Goal: Task Accomplishment & Management: Use online tool/utility

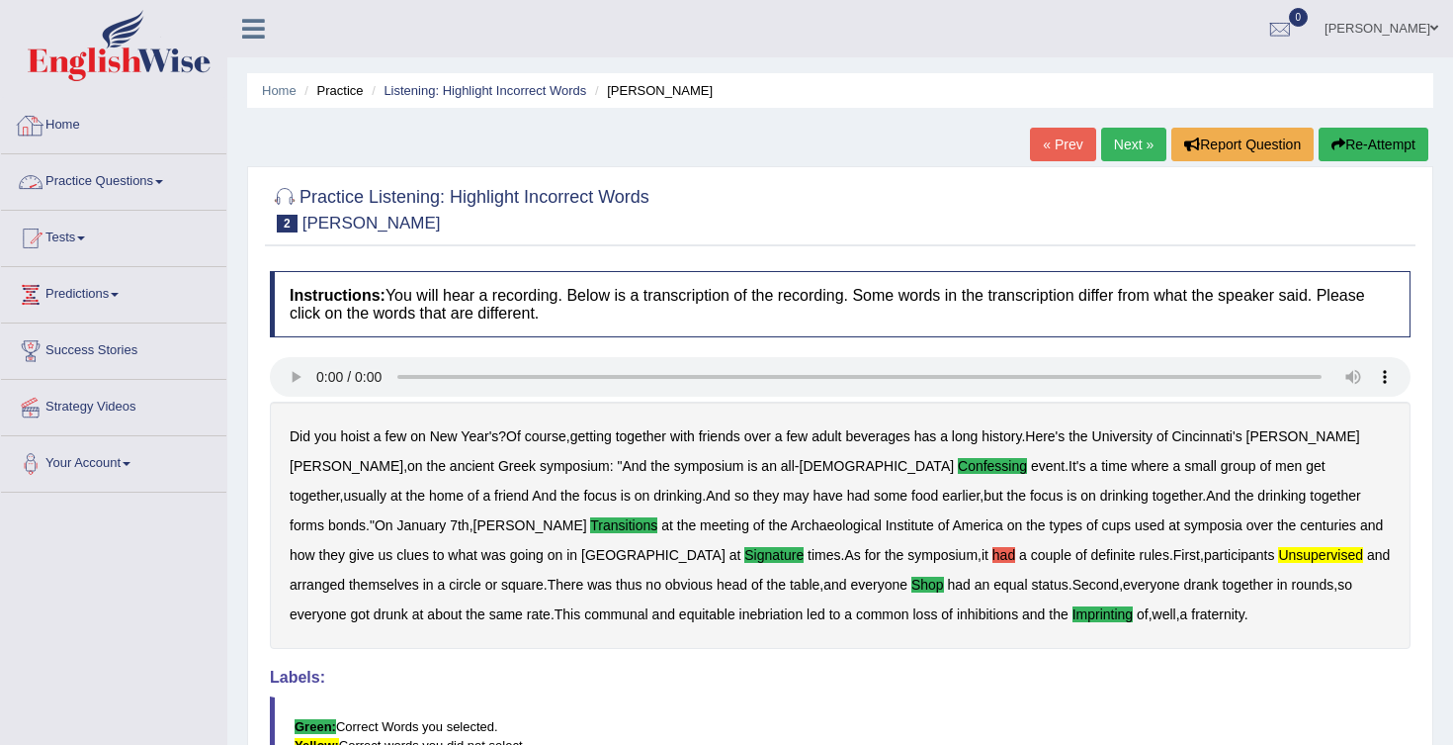
click at [67, 125] on link "Home" at bounding box center [113, 122] width 225 height 49
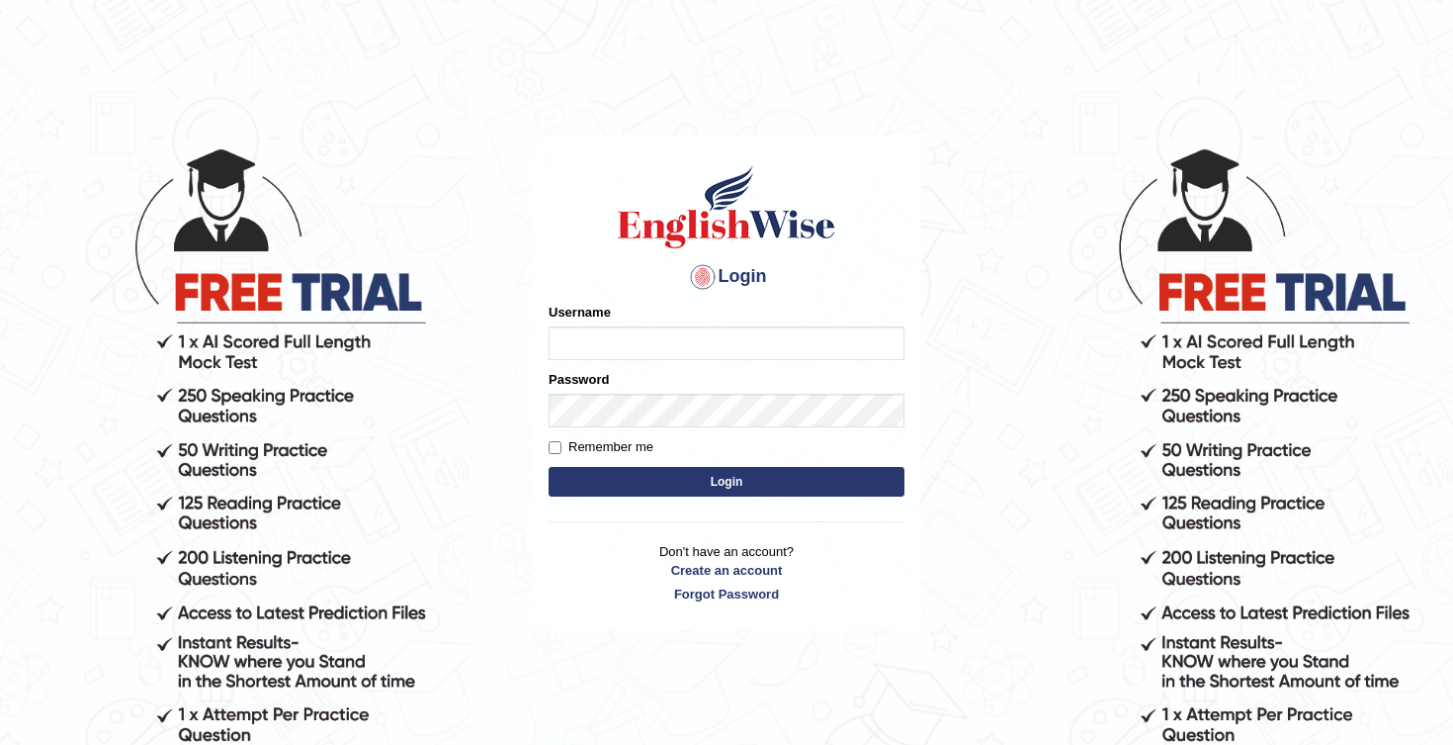
type input "Honey2025"
click at [711, 480] on button "Login" at bounding box center [727, 482] width 356 height 30
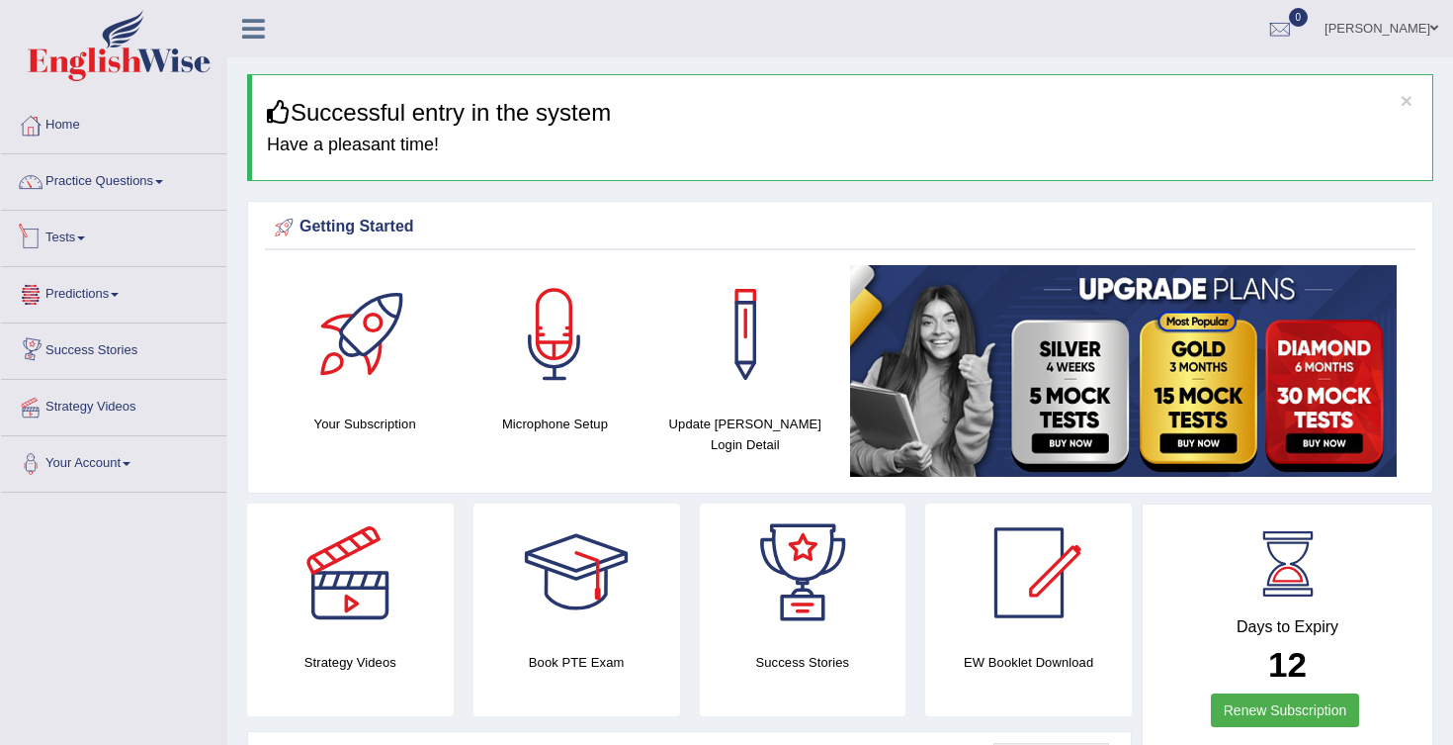
click at [92, 231] on link "Tests" at bounding box center [113, 235] width 225 height 49
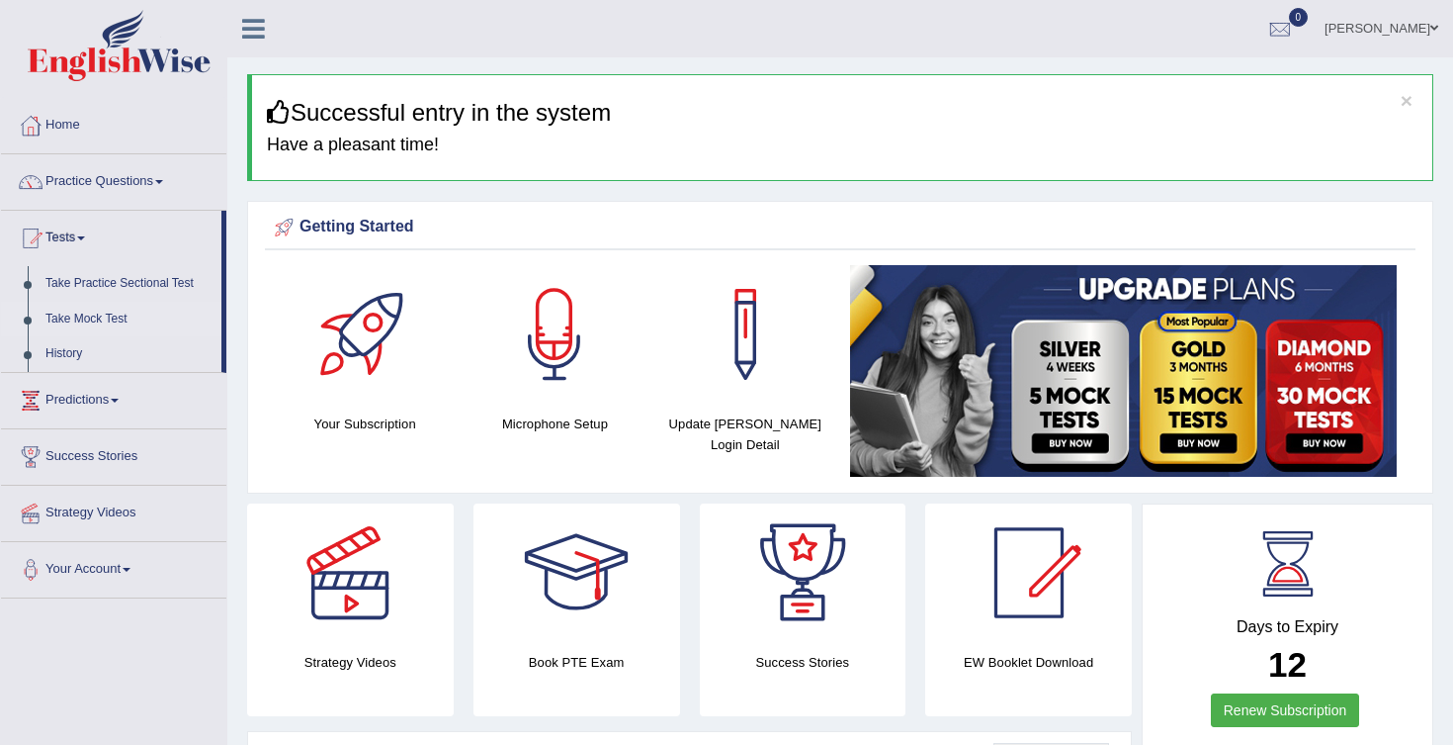
click at [122, 316] on link "Take Mock Test" at bounding box center [129, 320] width 185 height 36
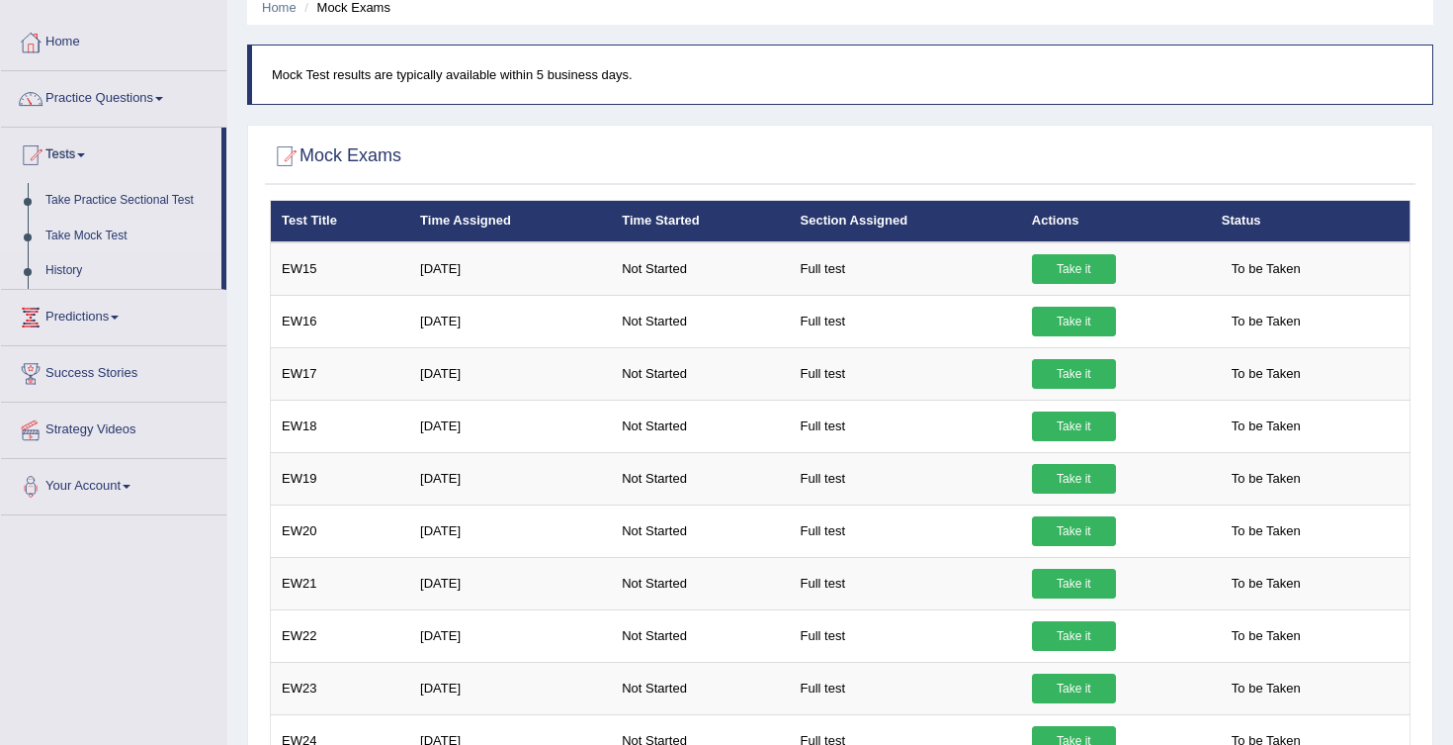
scroll to position [78, 0]
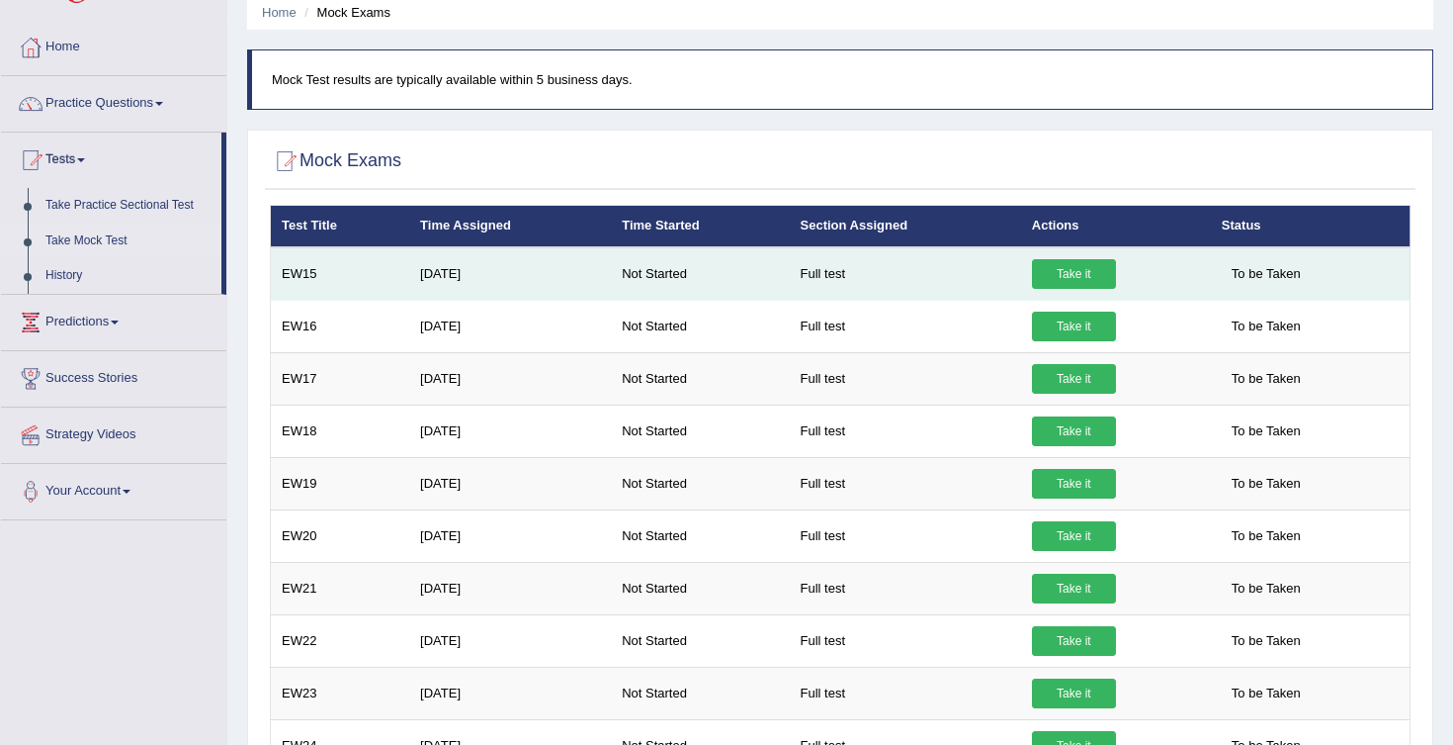
click at [1094, 285] on link "Take it" at bounding box center [1074, 274] width 84 height 30
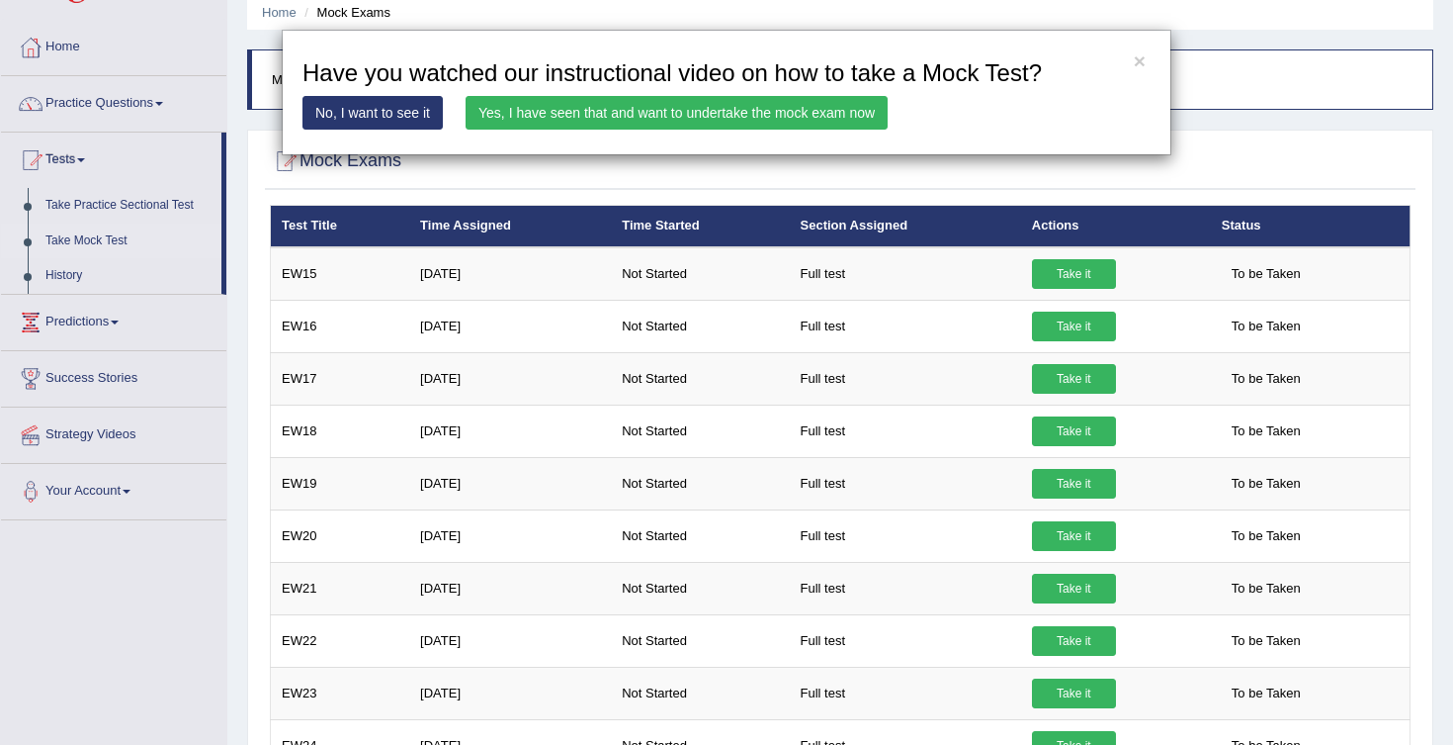
click at [766, 110] on link "Yes, I have seen that and want to undertake the mock exam now" at bounding box center [677, 113] width 422 height 34
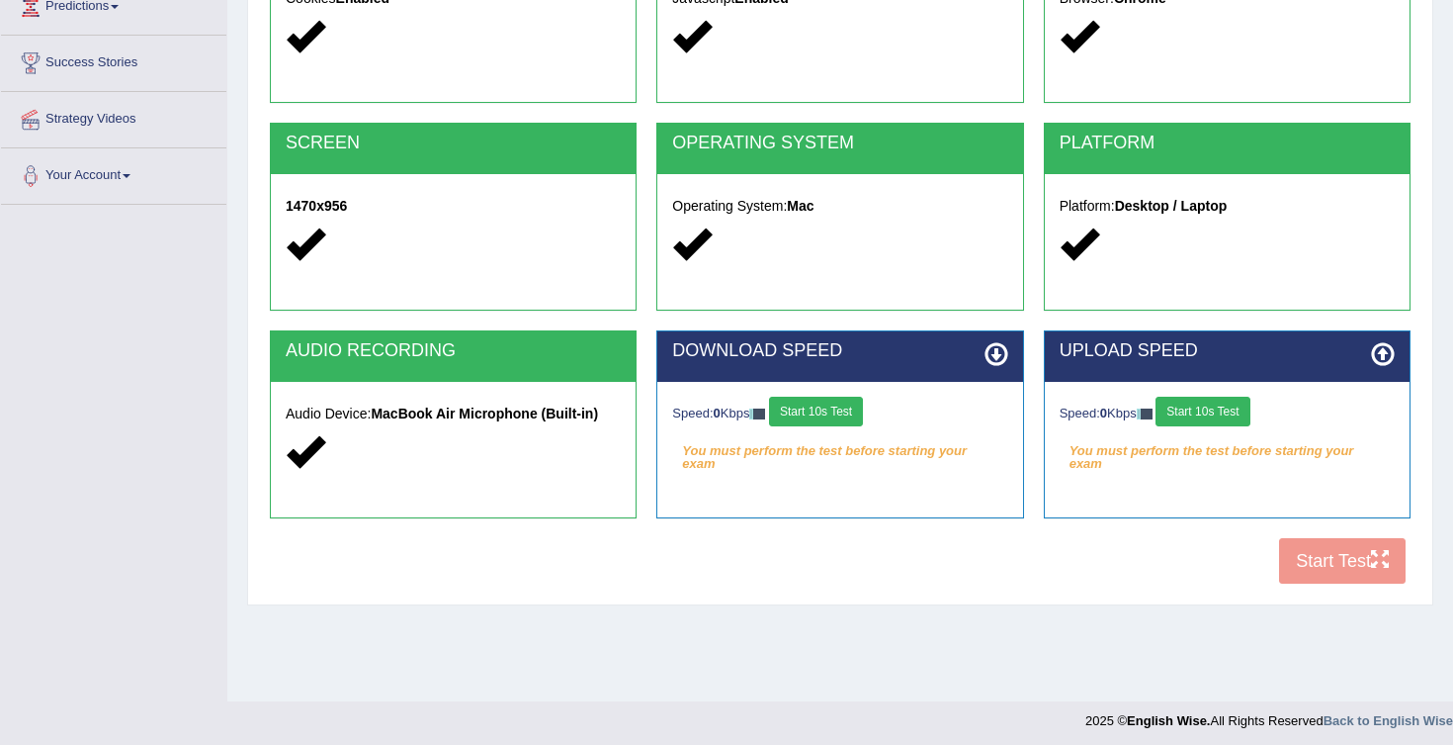
scroll to position [294, 0]
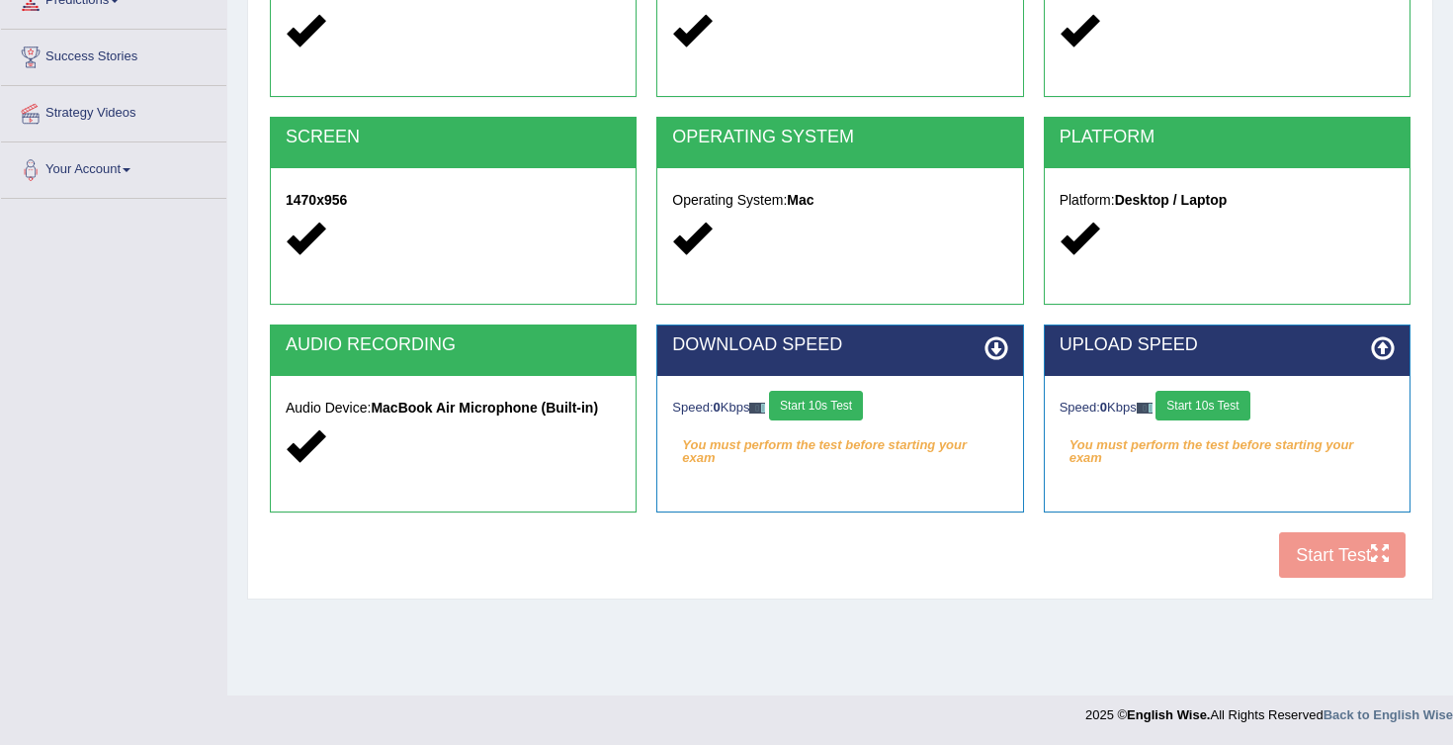
click at [863, 408] on button "Start 10s Test" at bounding box center [816, 406] width 94 height 30
click at [1206, 408] on button "Start 10s Test" at bounding box center [1203, 406] width 94 height 30
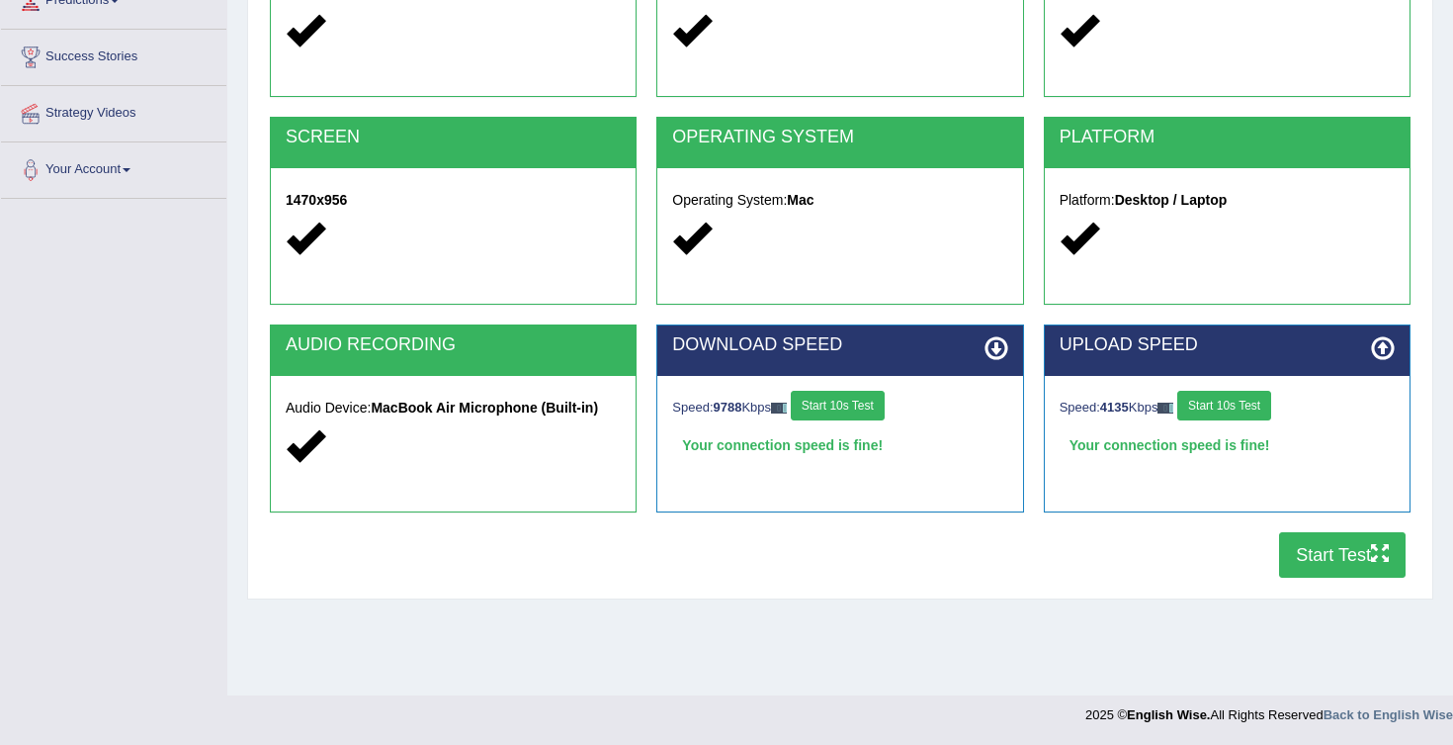
click at [1345, 554] on button "Start Test" at bounding box center [1342, 554] width 127 height 45
